Goal: Task Accomplishment & Management: Manage account settings

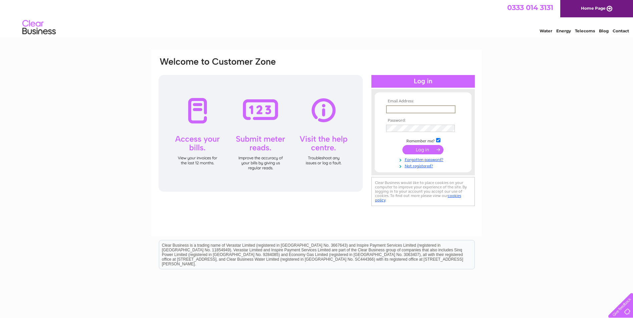
click at [424, 109] on input "text" at bounding box center [420, 109] width 69 height 8
drag, startPoint x: 550, startPoint y: 105, endPoint x: 552, endPoint y: 98, distance: 7.8
click at [550, 105] on div "Email Address: Password:" at bounding box center [316, 200] width 633 height 301
click at [425, 107] on input "text" at bounding box center [420, 108] width 69 height 7
click at [555, 93] on div "Email Address: Password:" at bounding box center [316, 200] width 633 height 301
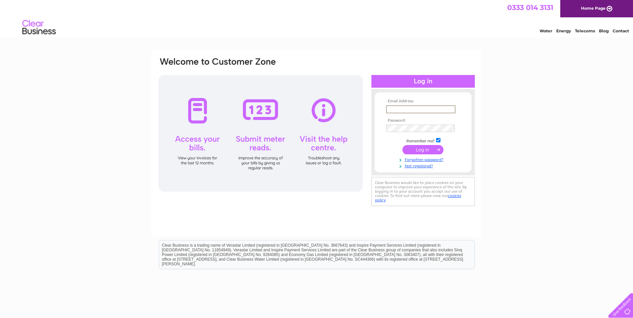
click at [402, 109] on input "text" at bounding box center [420, 109] width 69 height 8
type input "finance@firstmortgage.co.uk"
click at [418, 150] on input "submit" at bounding box center [422, 148] width 41 height 9
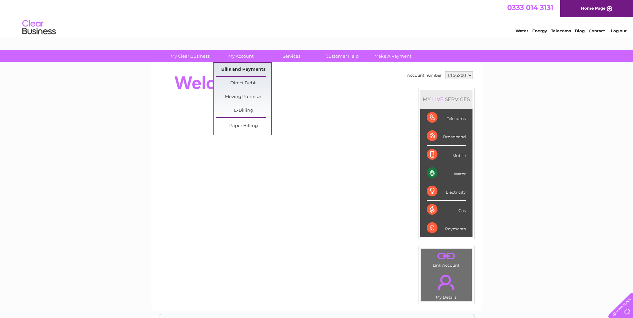
click at [241, 68] on link "Bills and Payments" at bounding box center [243, 69] width 55 height 13
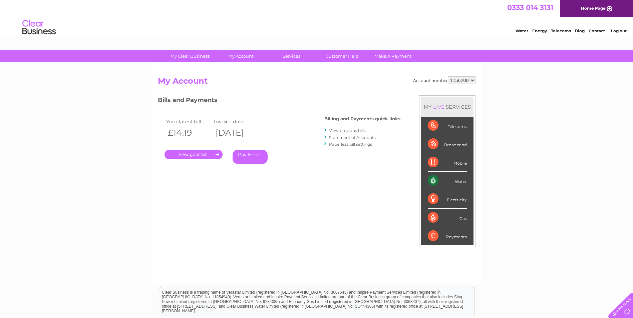
click at [188, 154] on link "." at bounding box center [193, 155] width 58 height 10
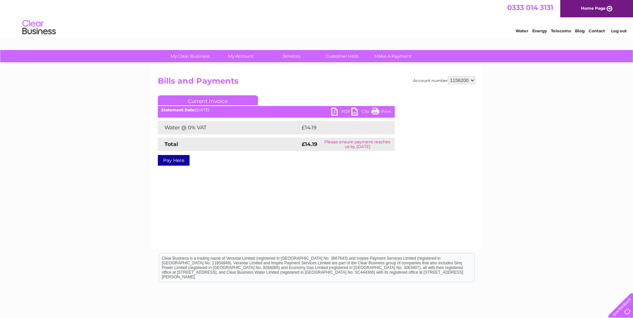
click at [336, 112] on link "PDF" at bounding box center [341, 113] width 20 height 10
